Goal: Task Accomplishment & Management: Complete application form

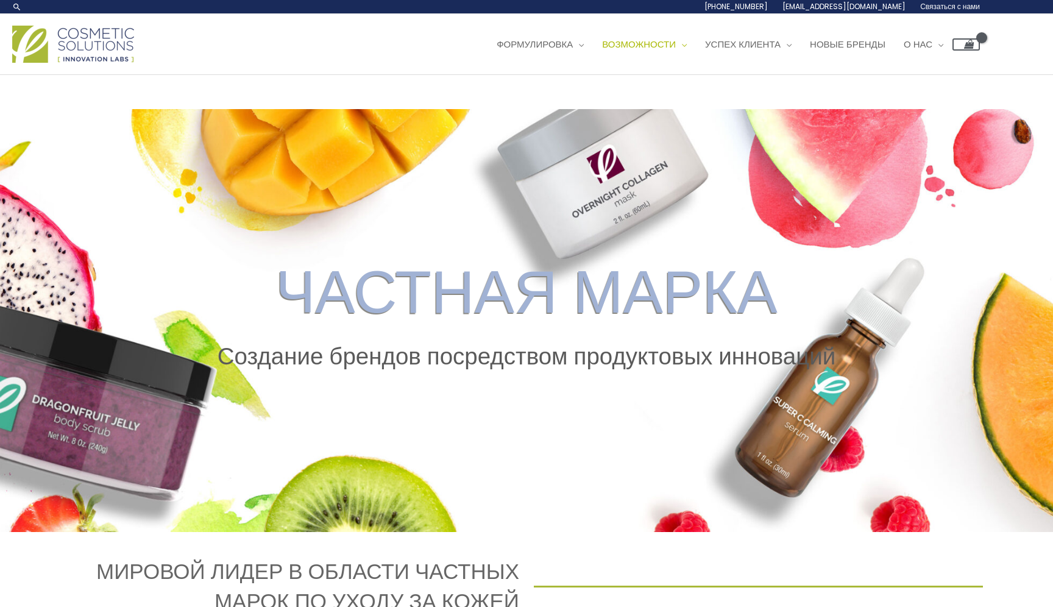
scroll to position [2, 0]
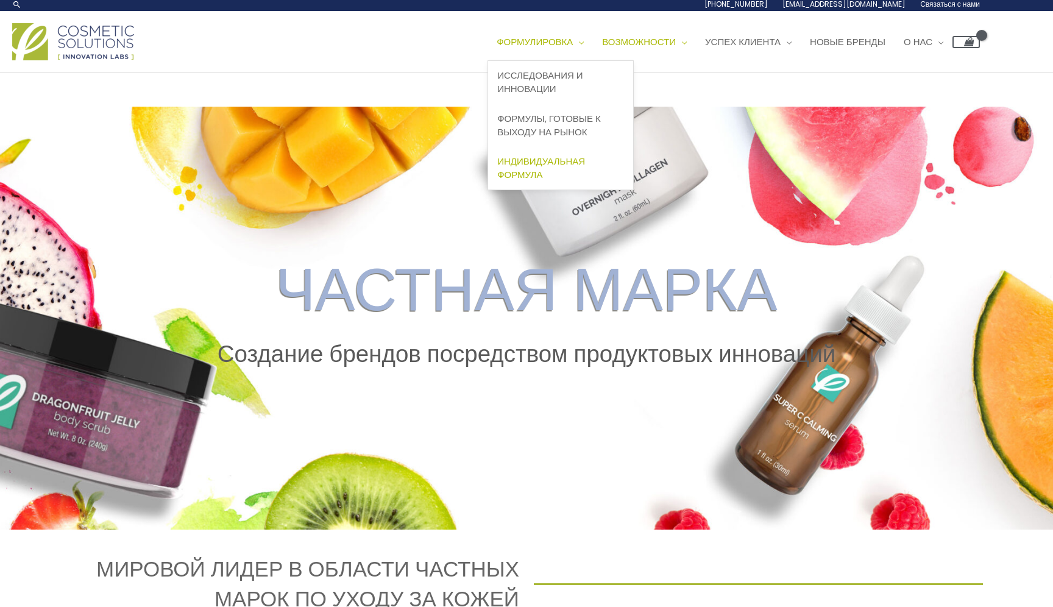
click at [536, 162] on font "Индивидуальная формула" at bounding box center [541, 168] width 88 height 26
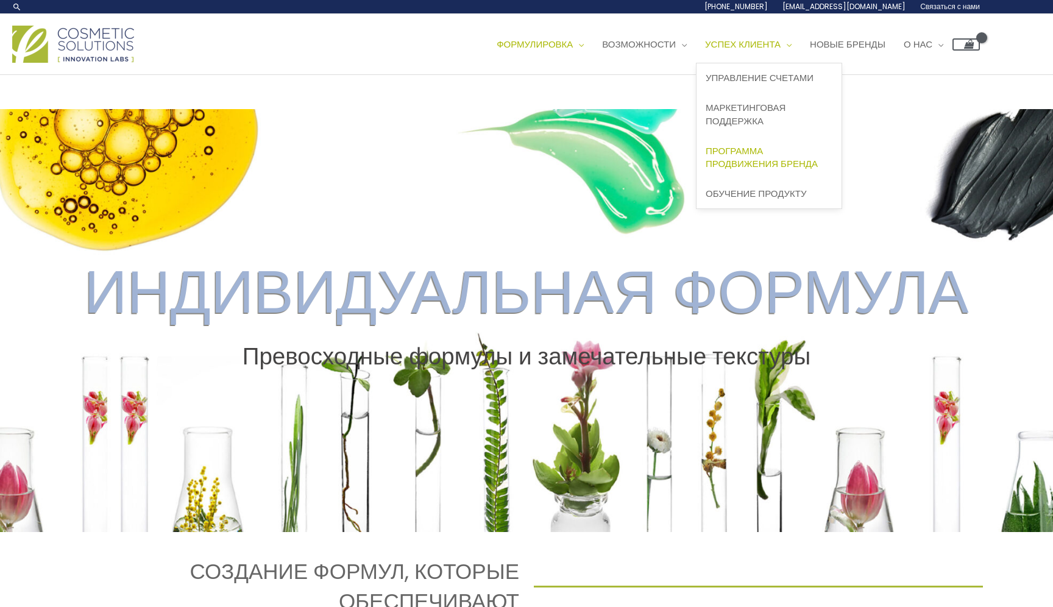
click at [760, 160] on font "Программа продвижения бренда" at bounding box center [762, 157] width 112 height 26
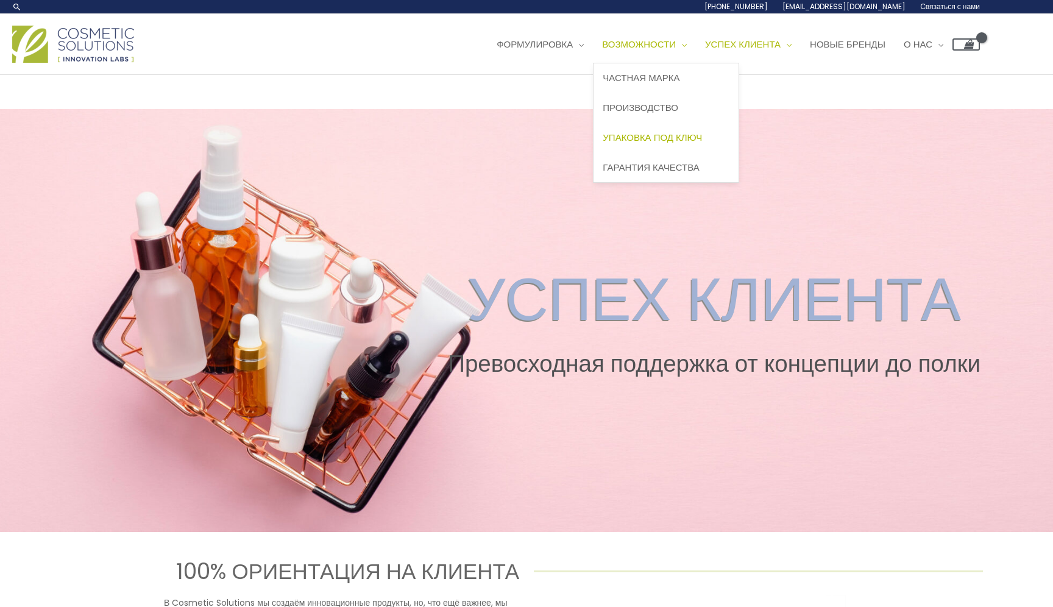
click at [680, 138] on font "Упаковка под ключ" at bounding box center [652, 137] width 99 height 13
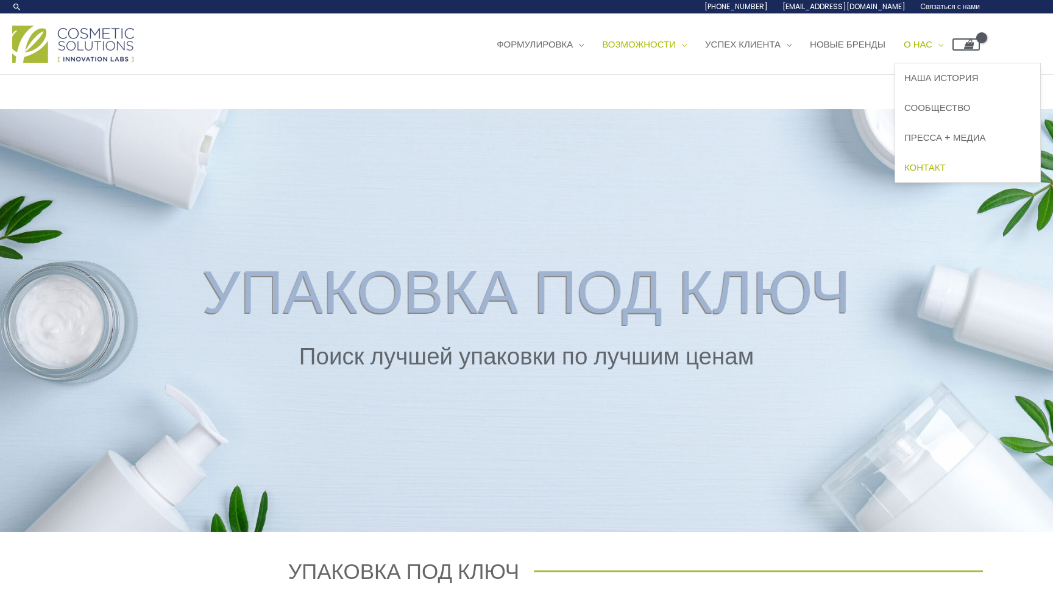
click at [946, 167] on font "Контакт" at bounding box center [925, 167] width 41 height 13
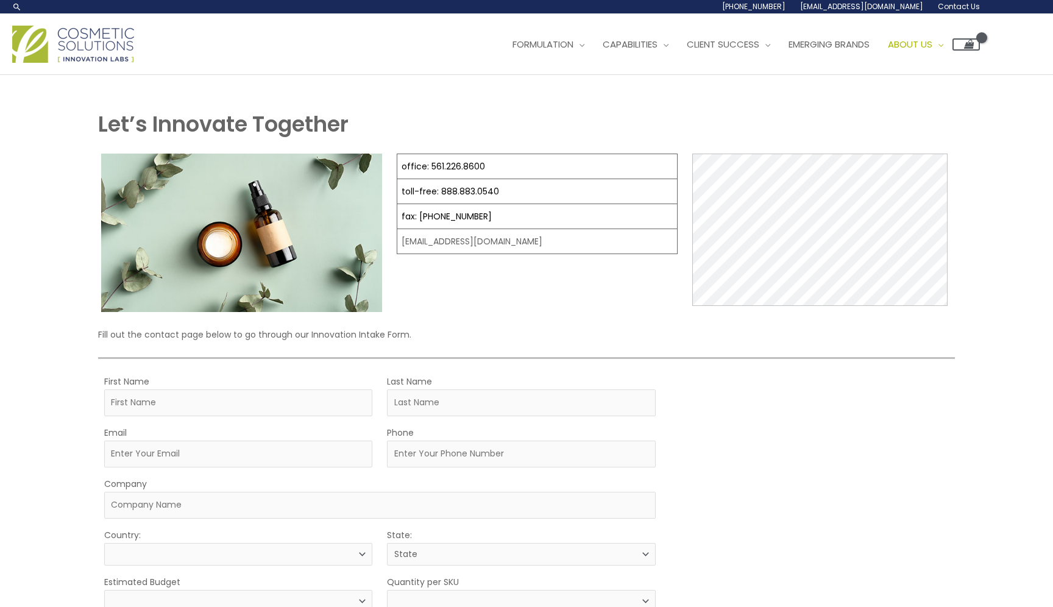
select select
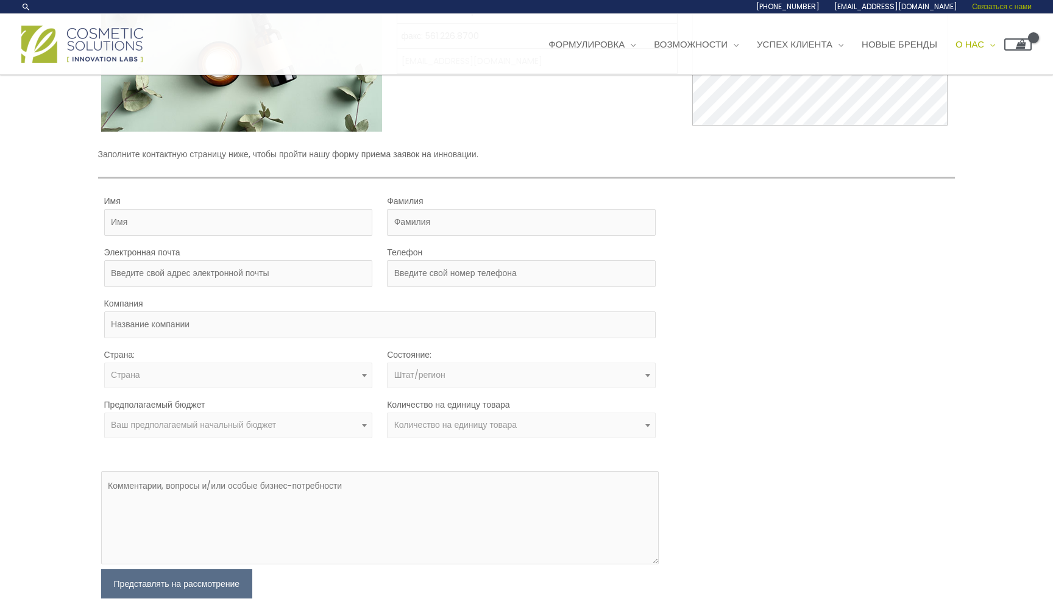
scroll to position [190, 0]
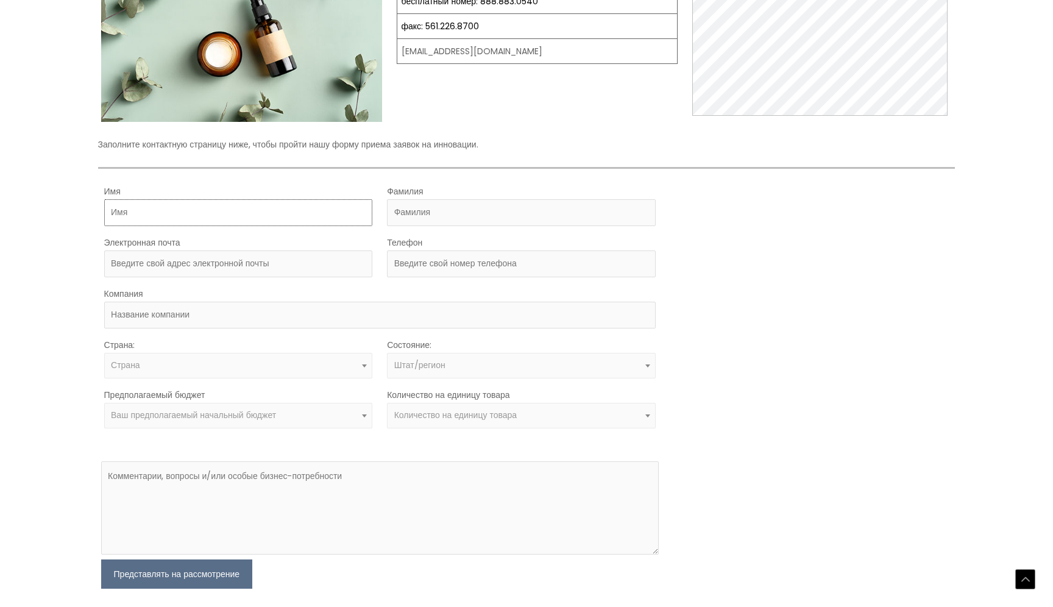
click at [140, 214] on input "Имя" at bounding box center [238, 212] width 269 height 27
type input "Yurii"
type input "Holenkov"
type input "Docauto76@gmail.com"
type input "9546107002"
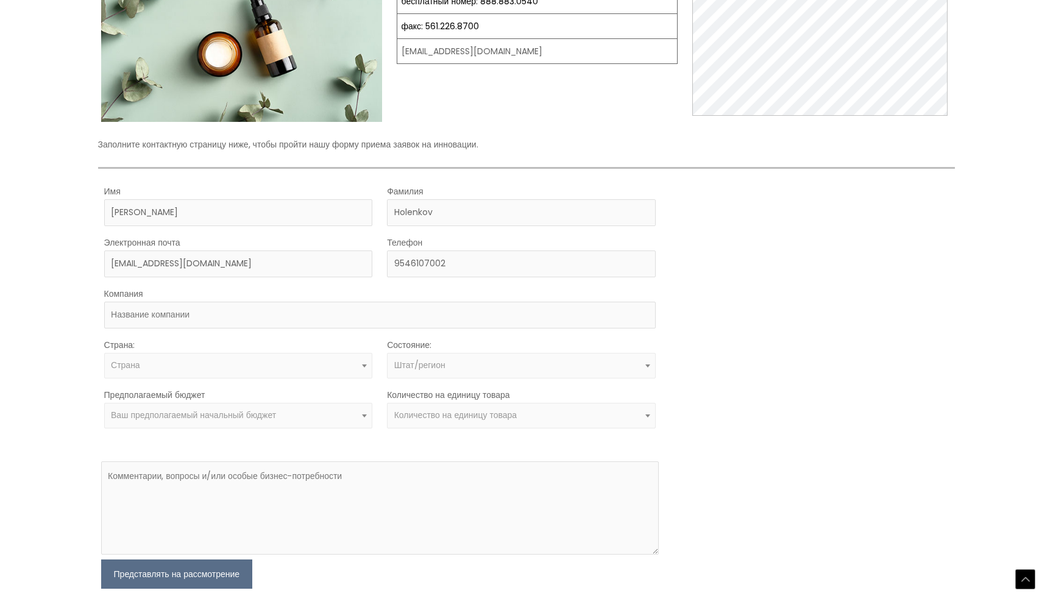
select select "United States"
select select "Florida"
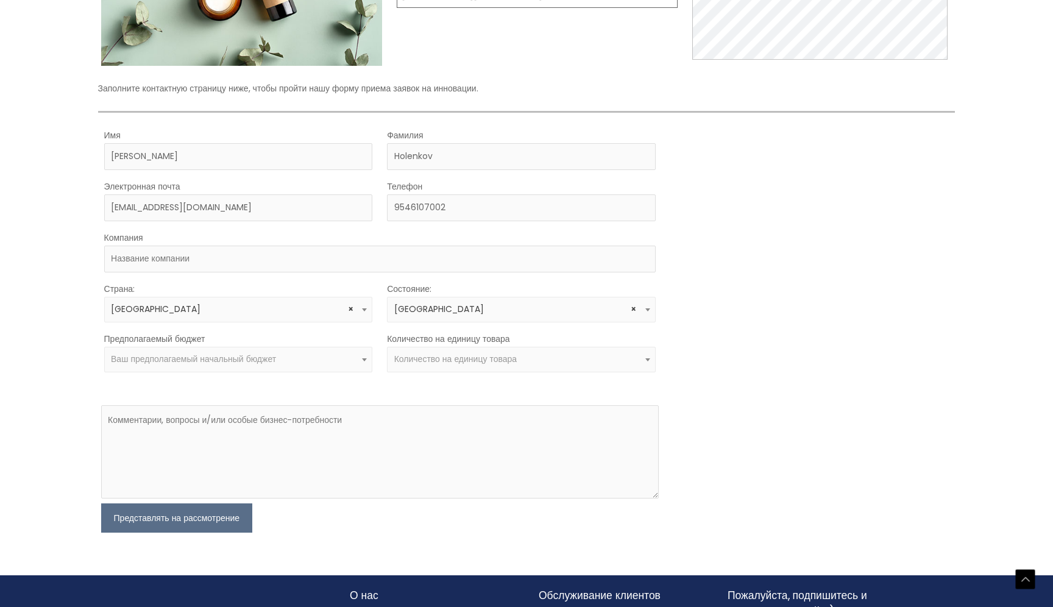
scroll to position [247, 0]
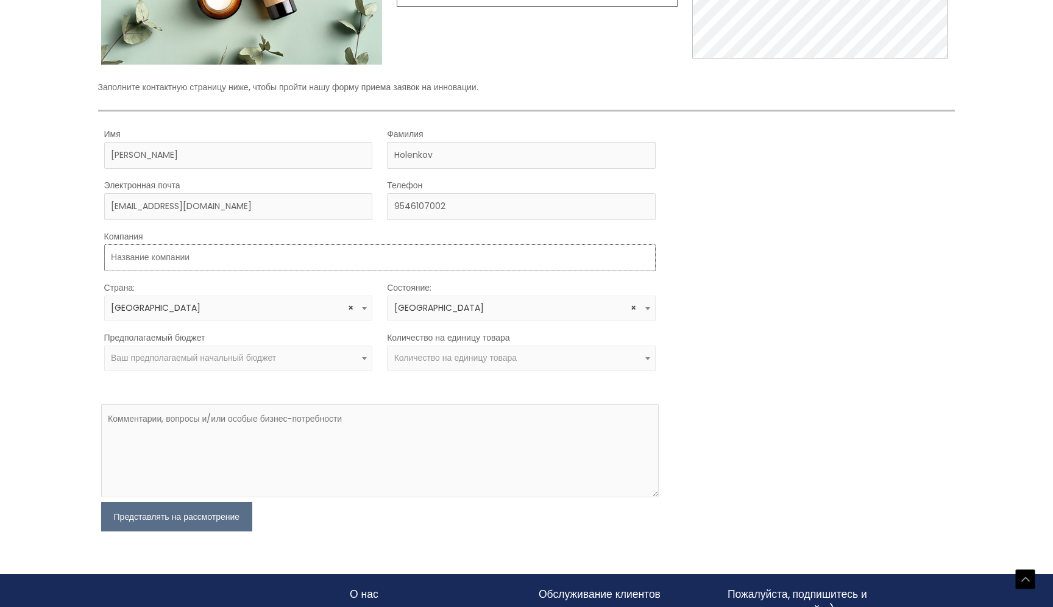
click at [151, 259] on input "Компания" at bounding box center [380, 257] width 552 height 27
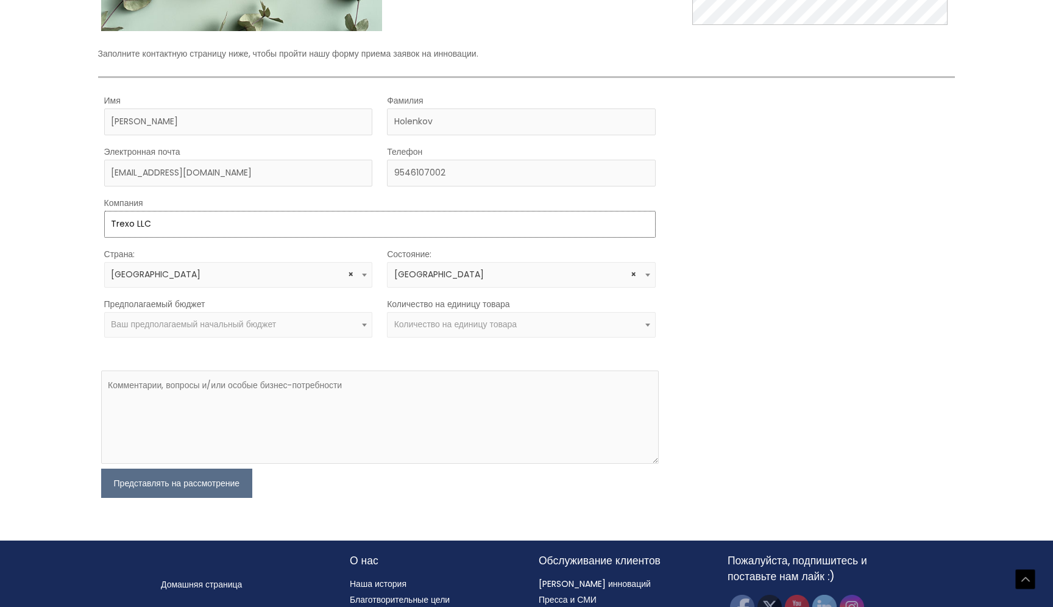
scroll to position [297, 0]
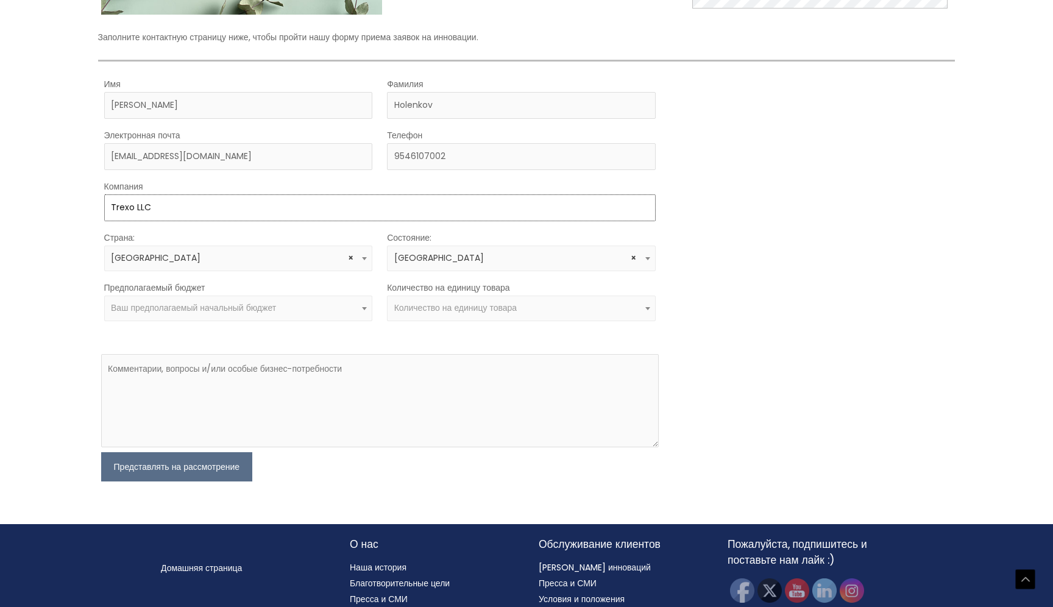
type input "Trexo LLC"
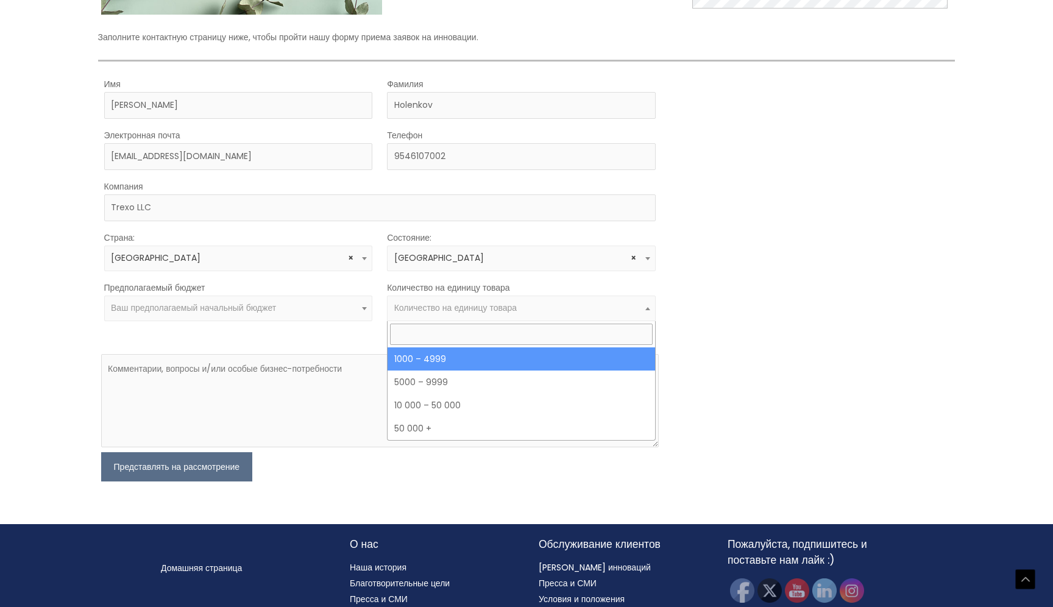
click at [652, 306] on span at bounding box center [648, 309] width 15 height 16
select select "10"
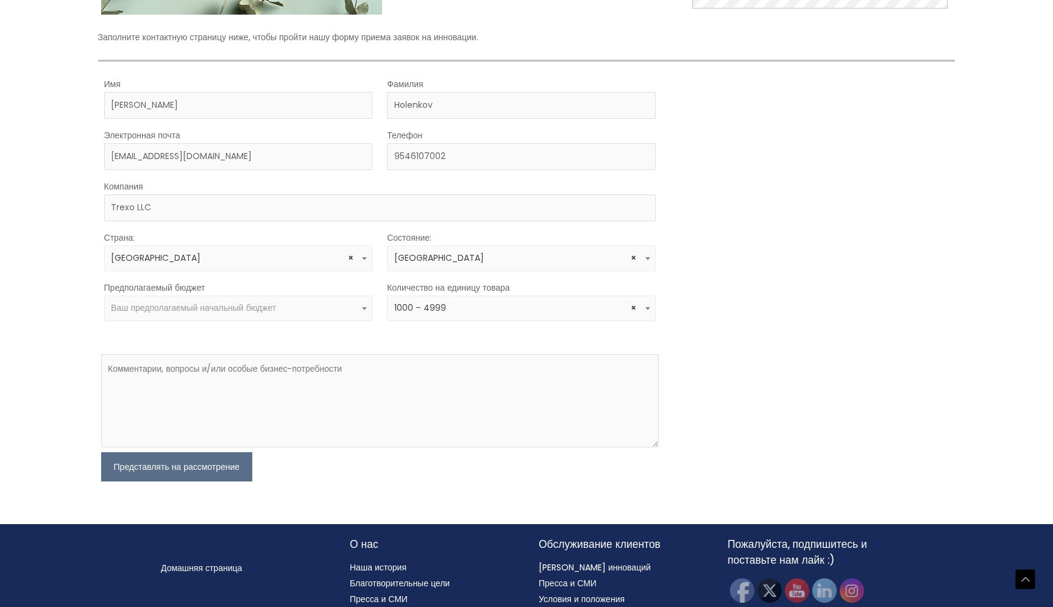
click at [366, 307] on b at bounding box center [364, 308] width 5 height 3
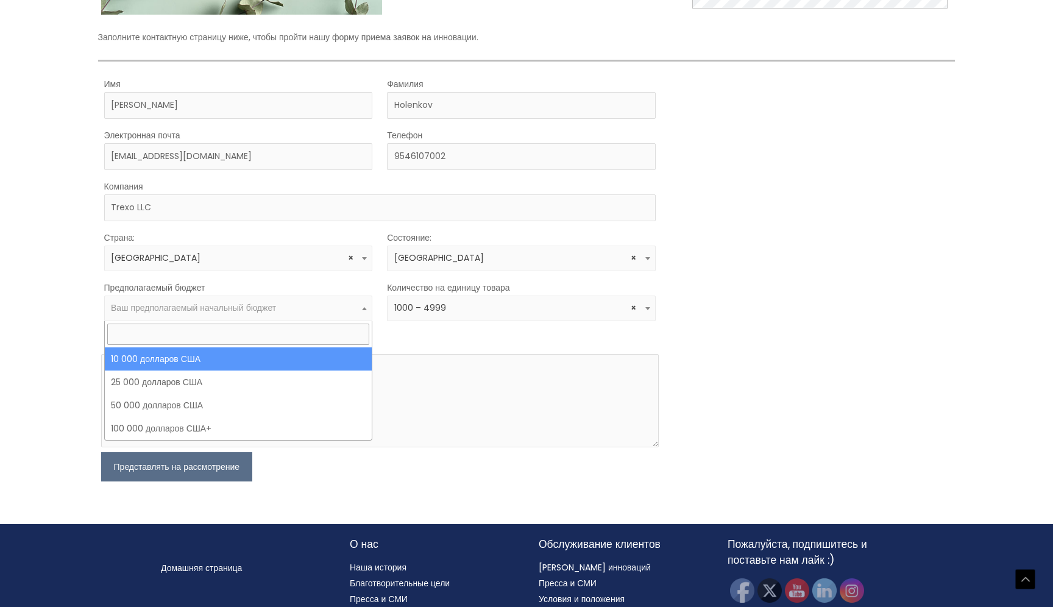
select select "10000"
click at [366, 310] on span at bounding box center [364, 309] width 15 height 16
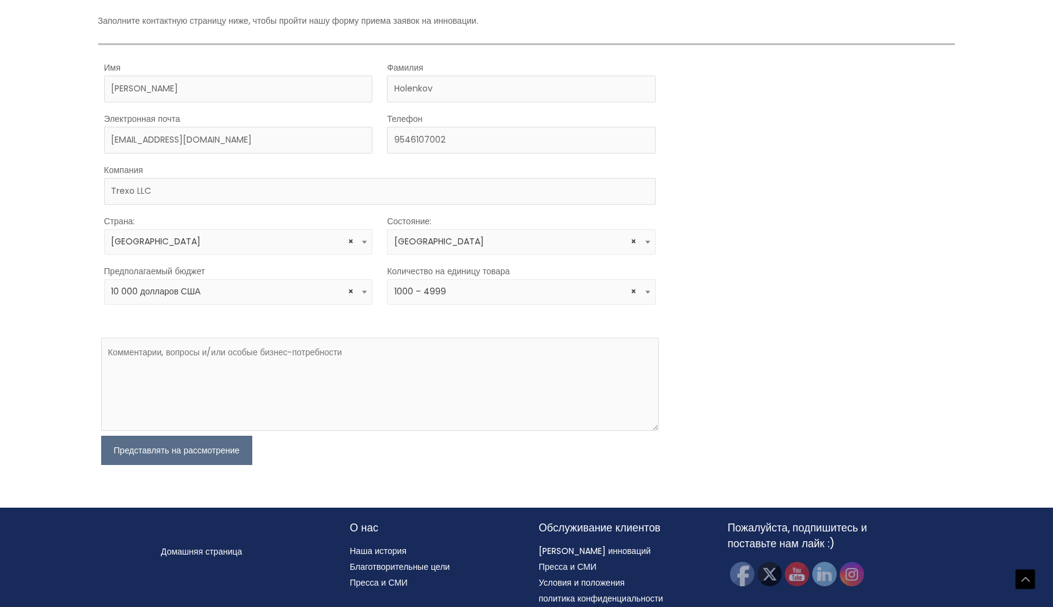
scroll to position [326, 0]
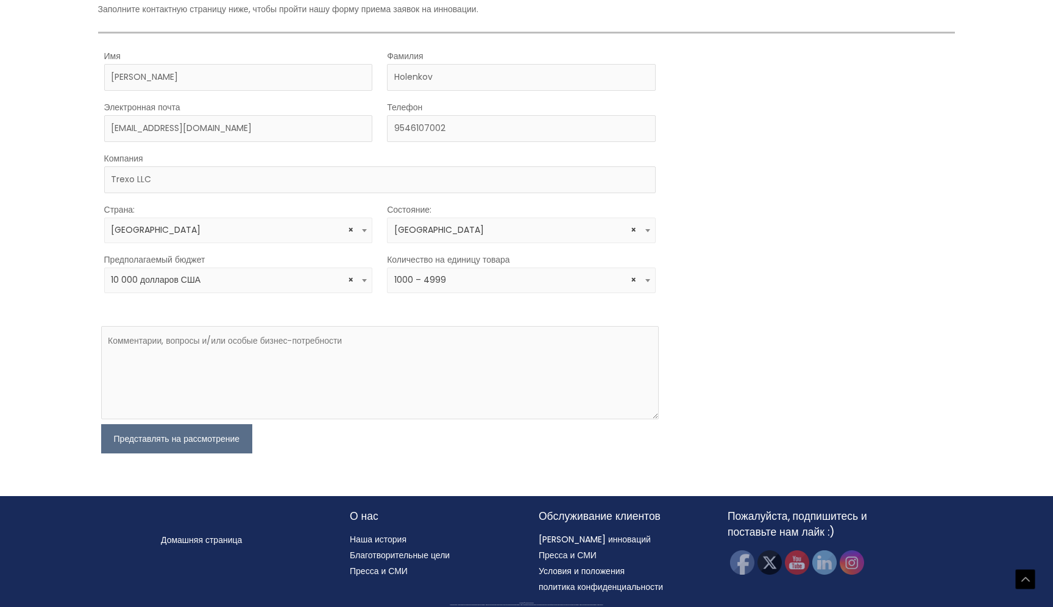
select select
click at [448, 342] on textarea at bounding box center [380, 372] width 558 height 93
click at [143, 340] on textarea at bounding box center [380, 372] width 558 height 93
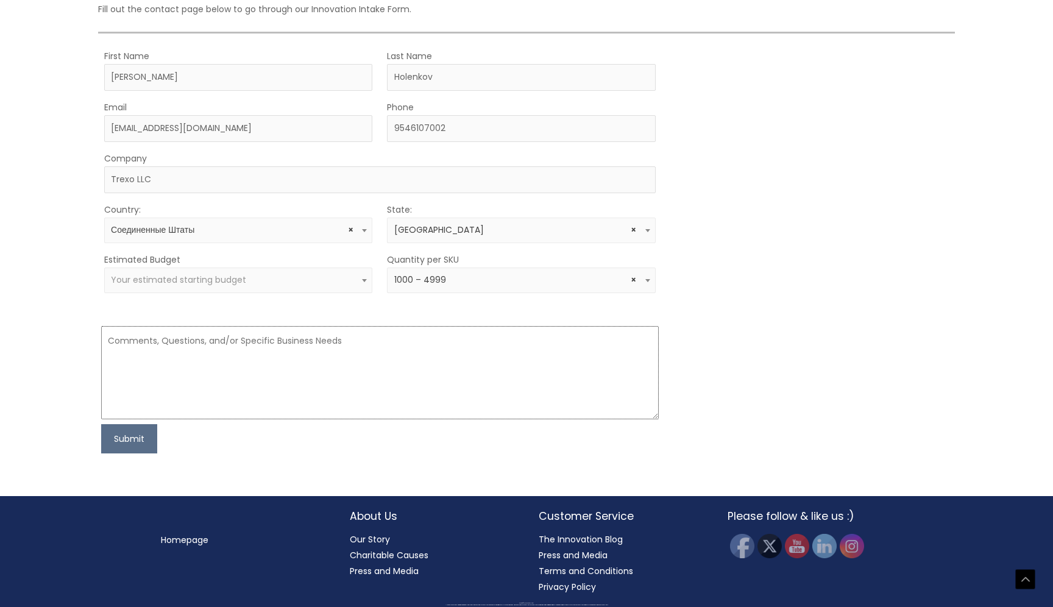
click at [123, 343] on textarea at bounding box center [380, 372] width 558 height 93
paste textarea "🇺🇸 TECHNICAL SPECIFICATION — Eye Tightening Cream (Peter Thomas Roth Type) Prod…"
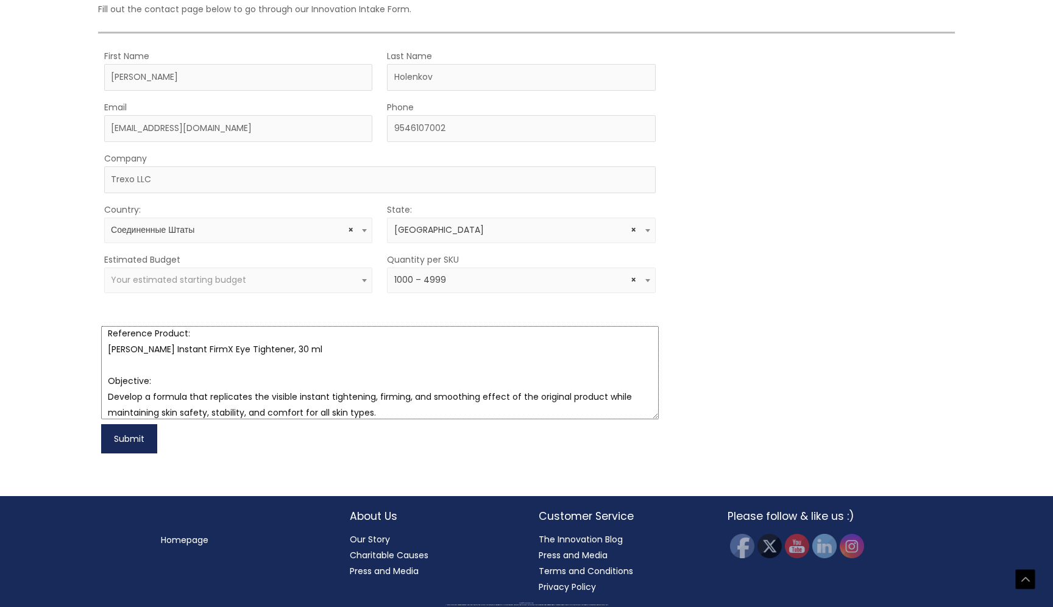
type textarea "🇺🇸 TECHNICAL SPECIFICATION — Eye Tightening Cream (Peter Thomas Roth Type) Prod…"
click at [138, 440] on button "Submit" at bounding box center [129, 438] width 56 height 29
click at [219, 258] on div "Estimated Budget $10,000 $25,000 $50,000 $100,000+ Your estimated starting budg…" at bounding box center [238, 272] width 269 height 41
click at [363, 280] on b at bounding box center [364, 280] width 5 height 3
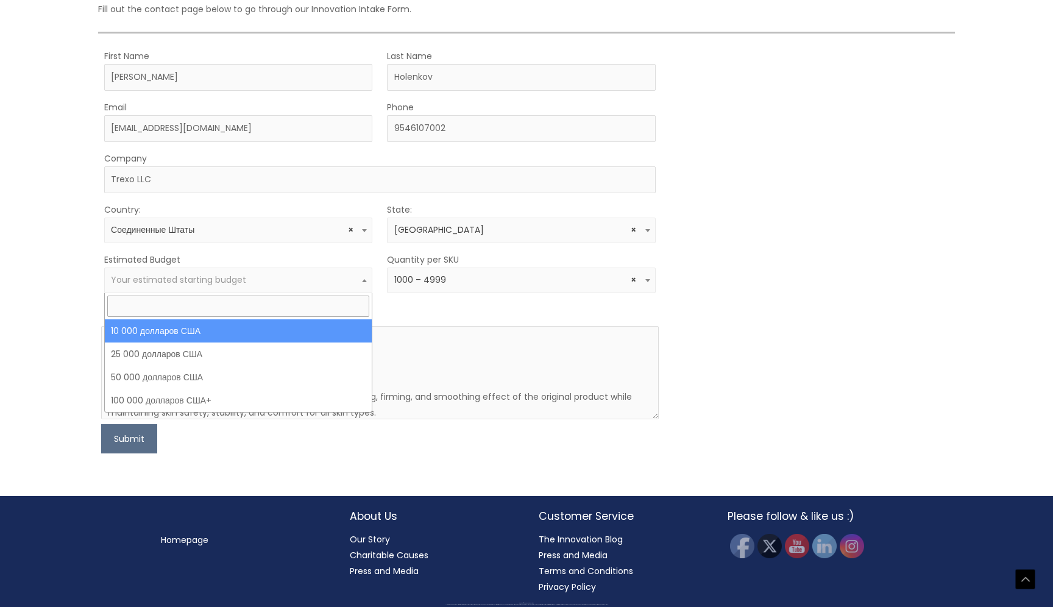
select select "10000"
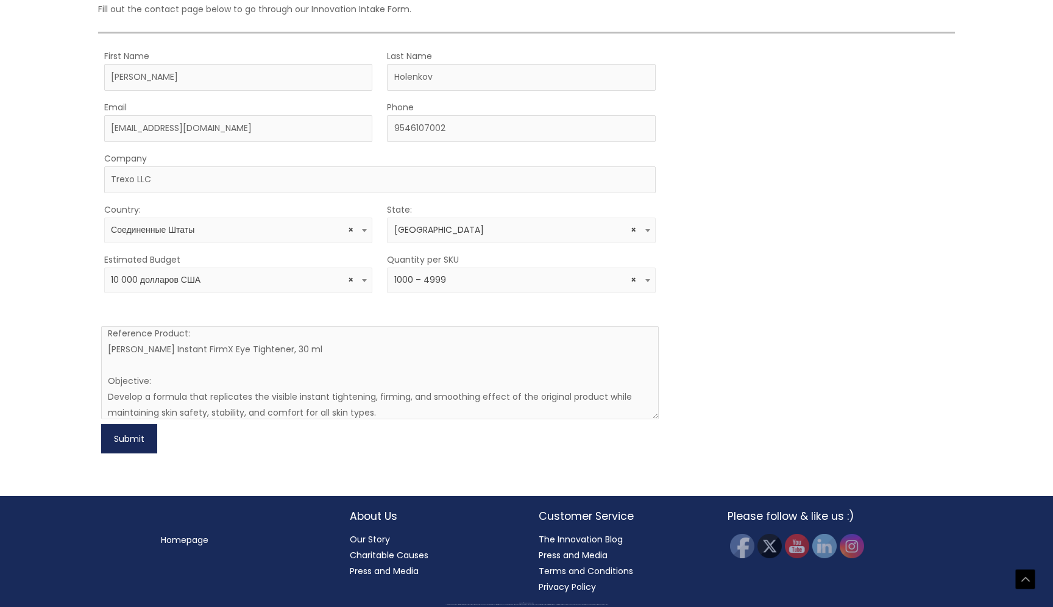
click at [118, 440] on button "Submit" at bounding box center [129, 438] width 56 height 29
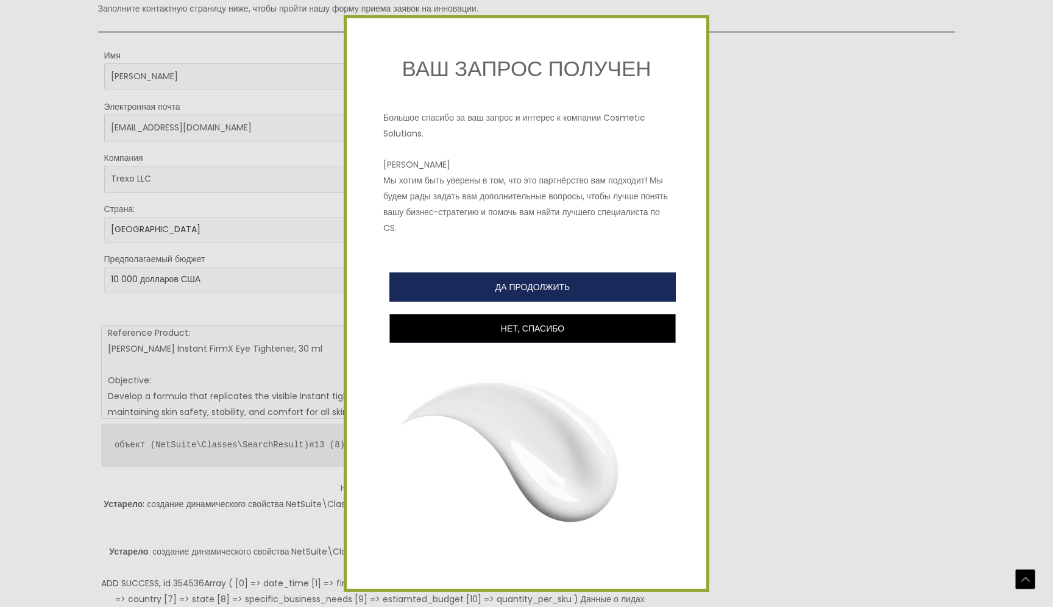
click at [525, 286] on font "ДА ПРОДОЛЖИТЬ" at bounding box center [533, 287] width 75 height 12
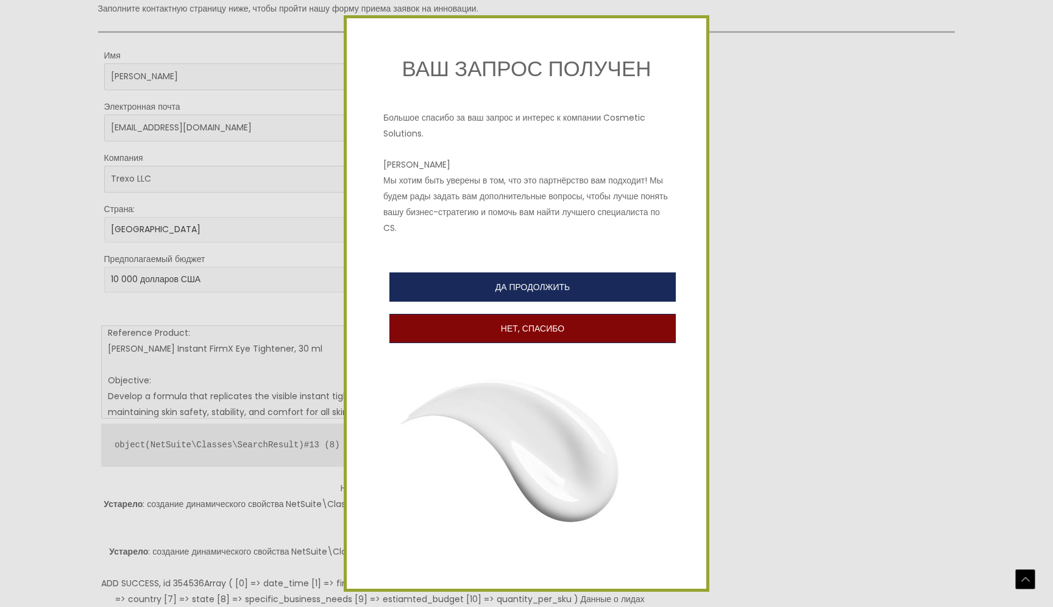
click at [528, 330] on font "НЕТ, СПАСИБО" at bounding box center [532, 328] width 63 height 12
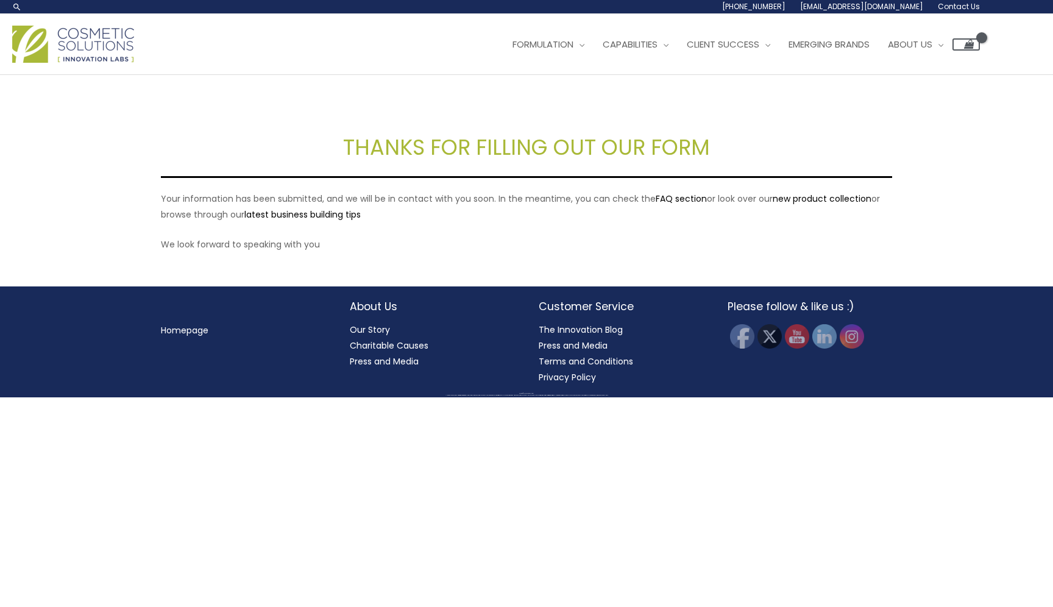
click at [65, 47] on img at bounding box center [73, 44] width 122 height 37
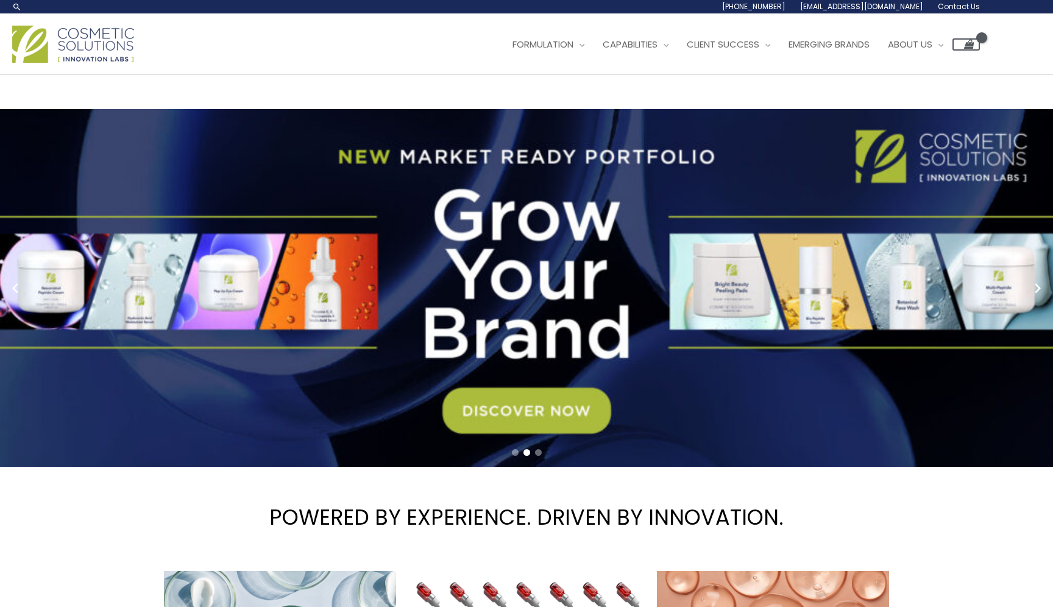
click at [806, 358] on link "2 / 3" at bounding box center [526, 288] width 1053 height 358
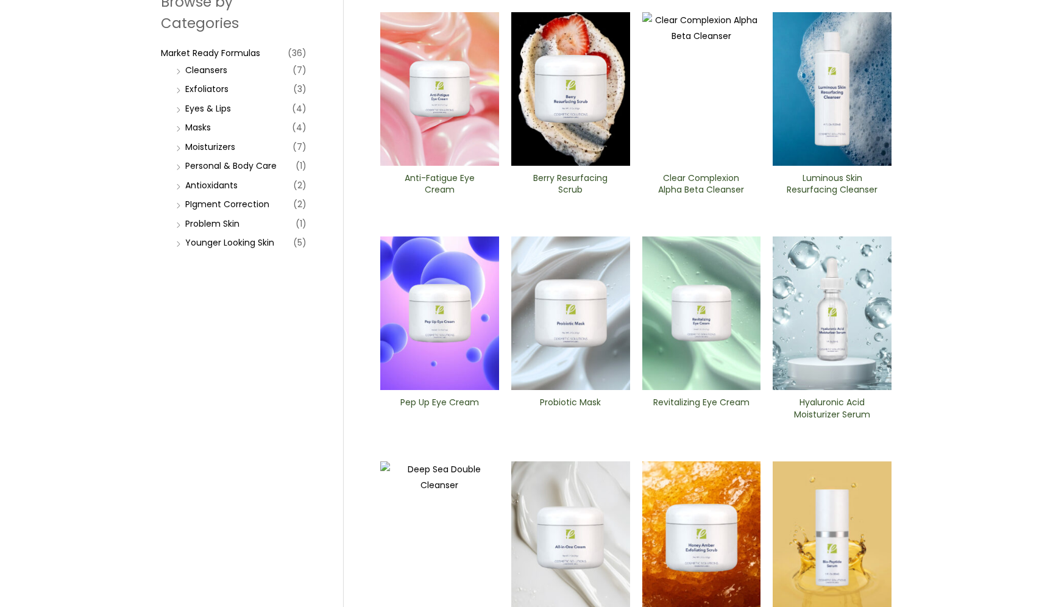
scroll to position [174, 0]
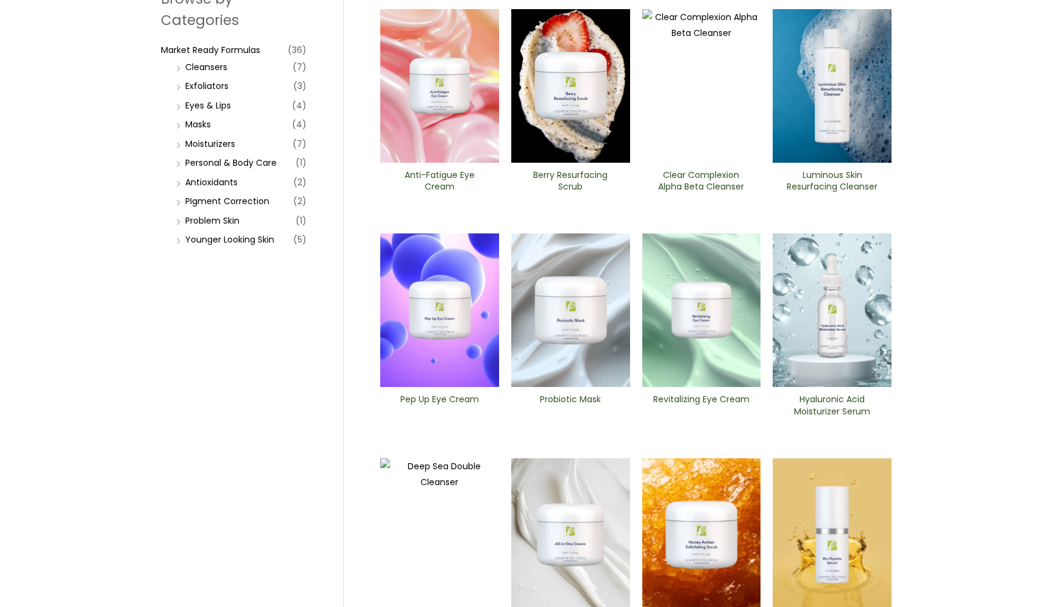
click at [561, 329] on img at bounding box center [570, 310] width 119 height 154
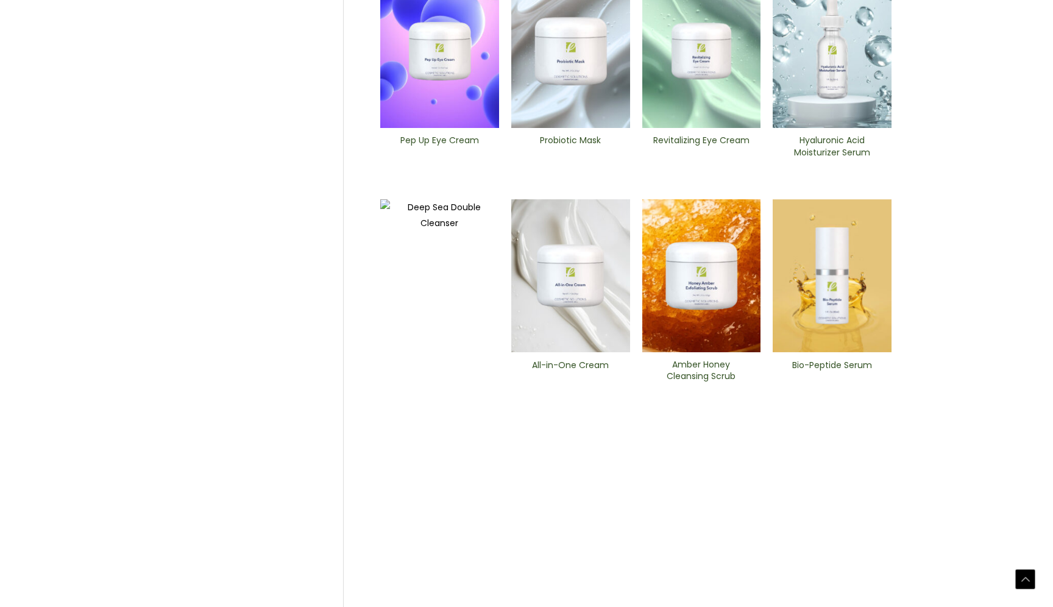
scroll to position [0, 0]
